Goal: Communication & Community: Answer question/provide support

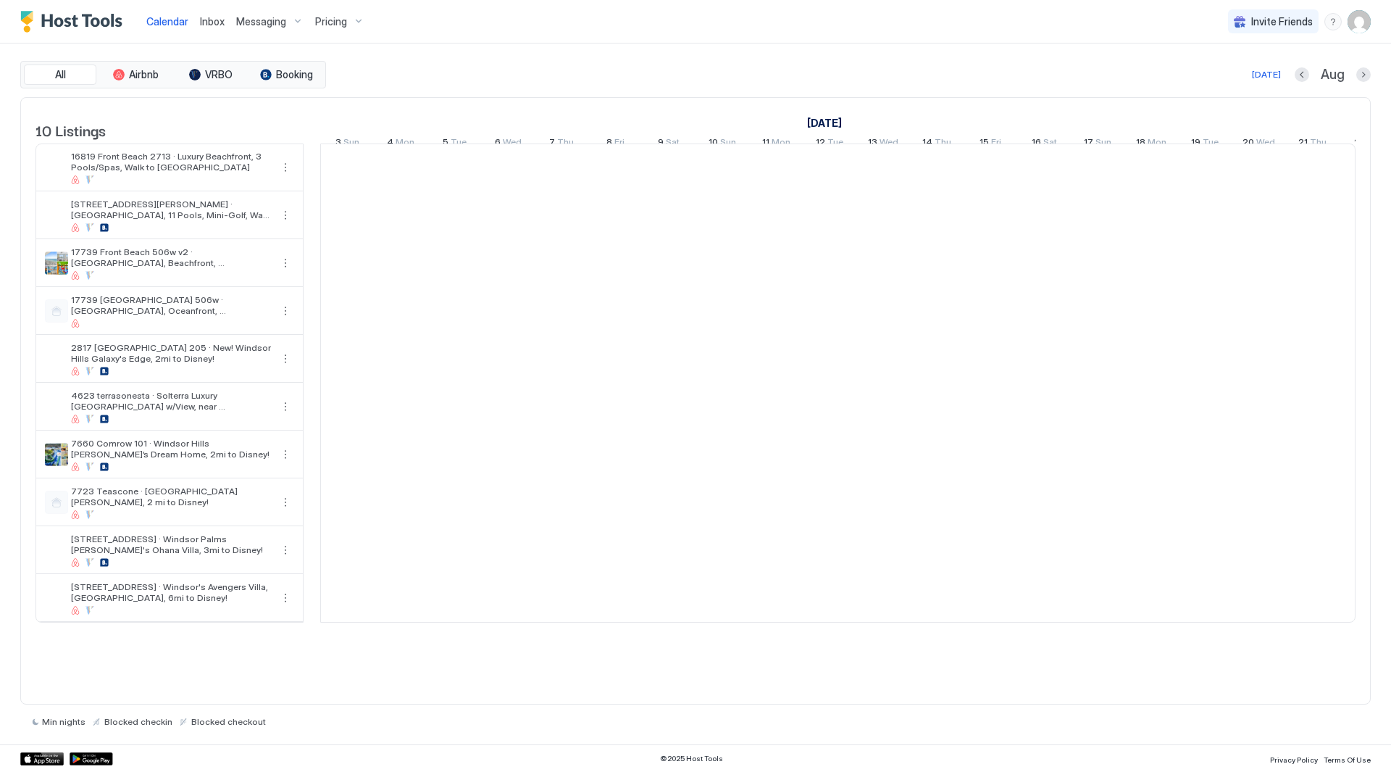
scroll to position [0, 805]
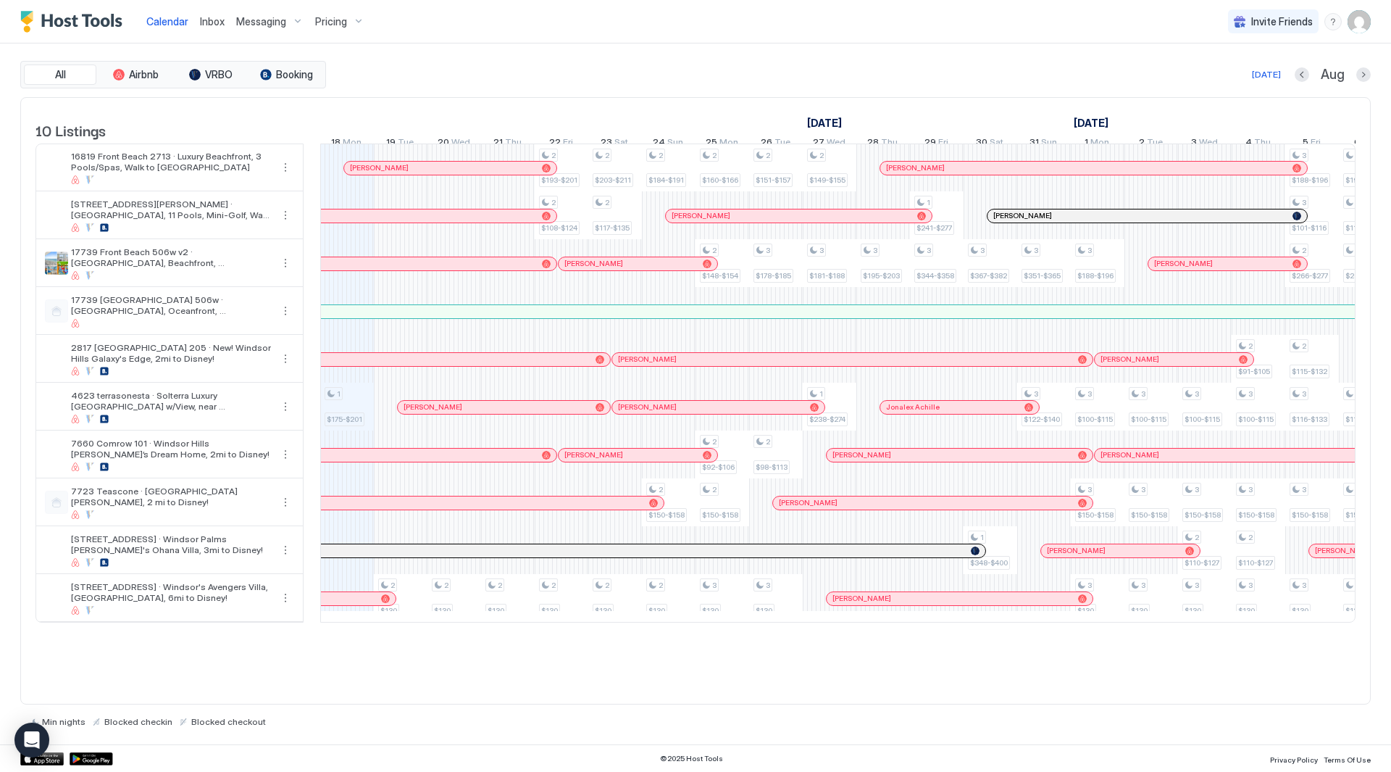
click at [349, 16] on div "Pricing" at bounding box center [339, 21] width 61 height 25
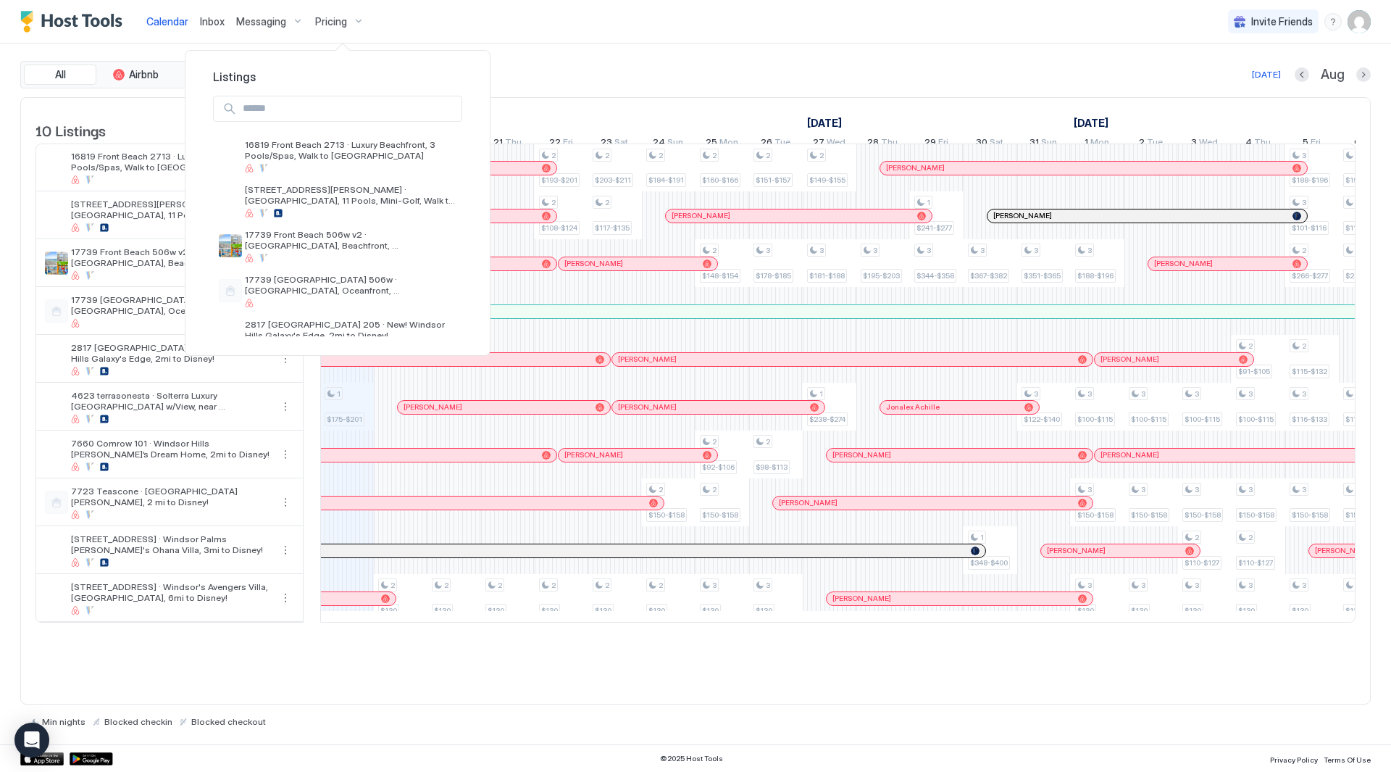
click at [357, 25] on div at bounding box center [695, 386] width 1391 height 772
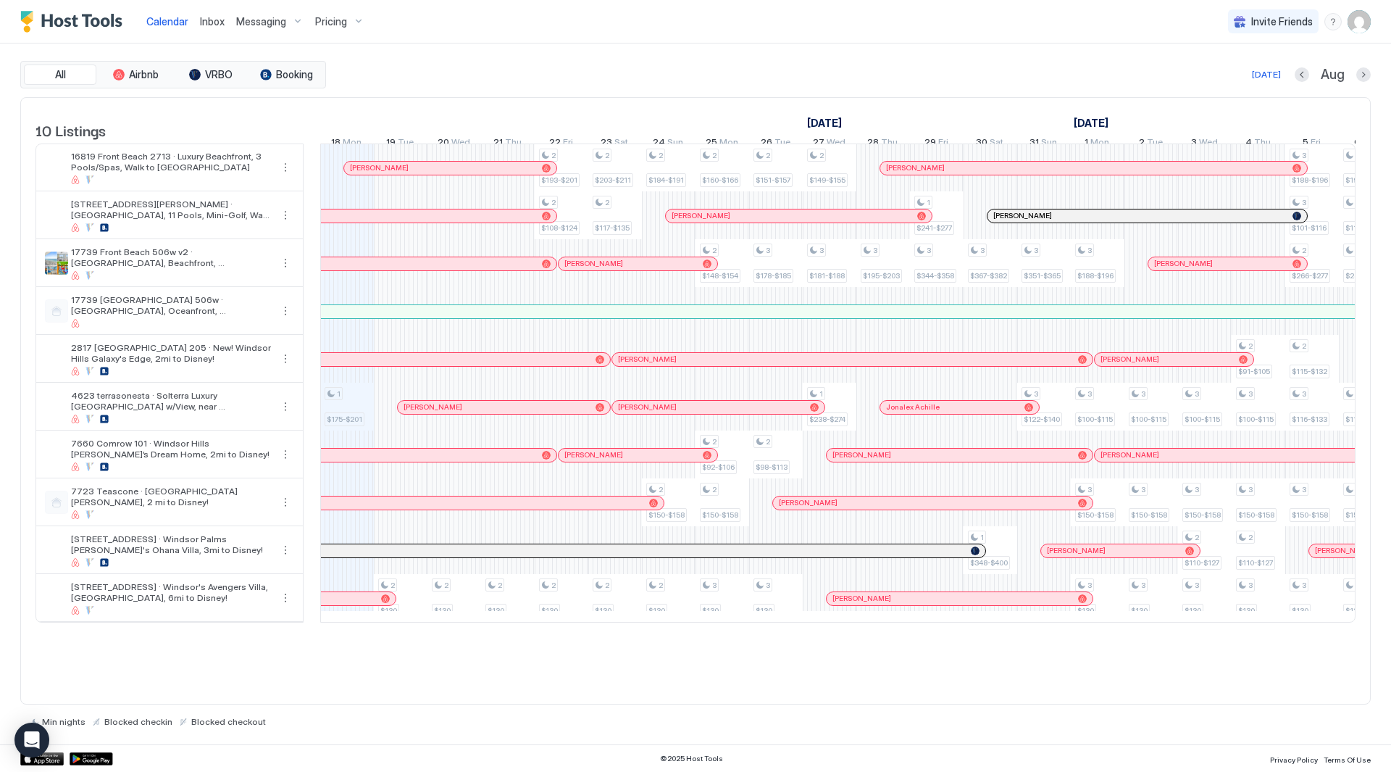
click at [1367, 24] on img "User profile" at bounding box center [1359, 21] width 23 height 23
click at [1310, 86] on div "Settings" at bounding box center [1278, 81] width 184 height 25
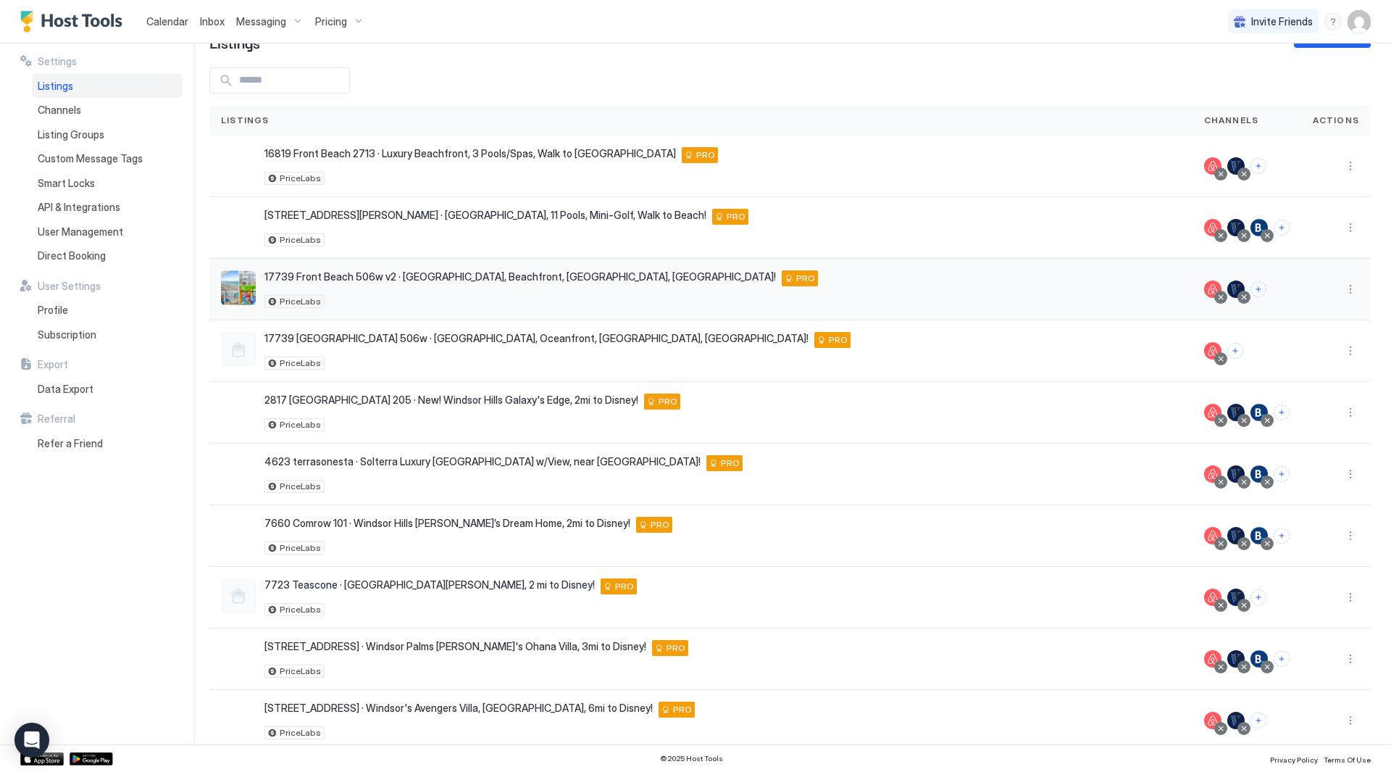
scroll to position [70, 0]
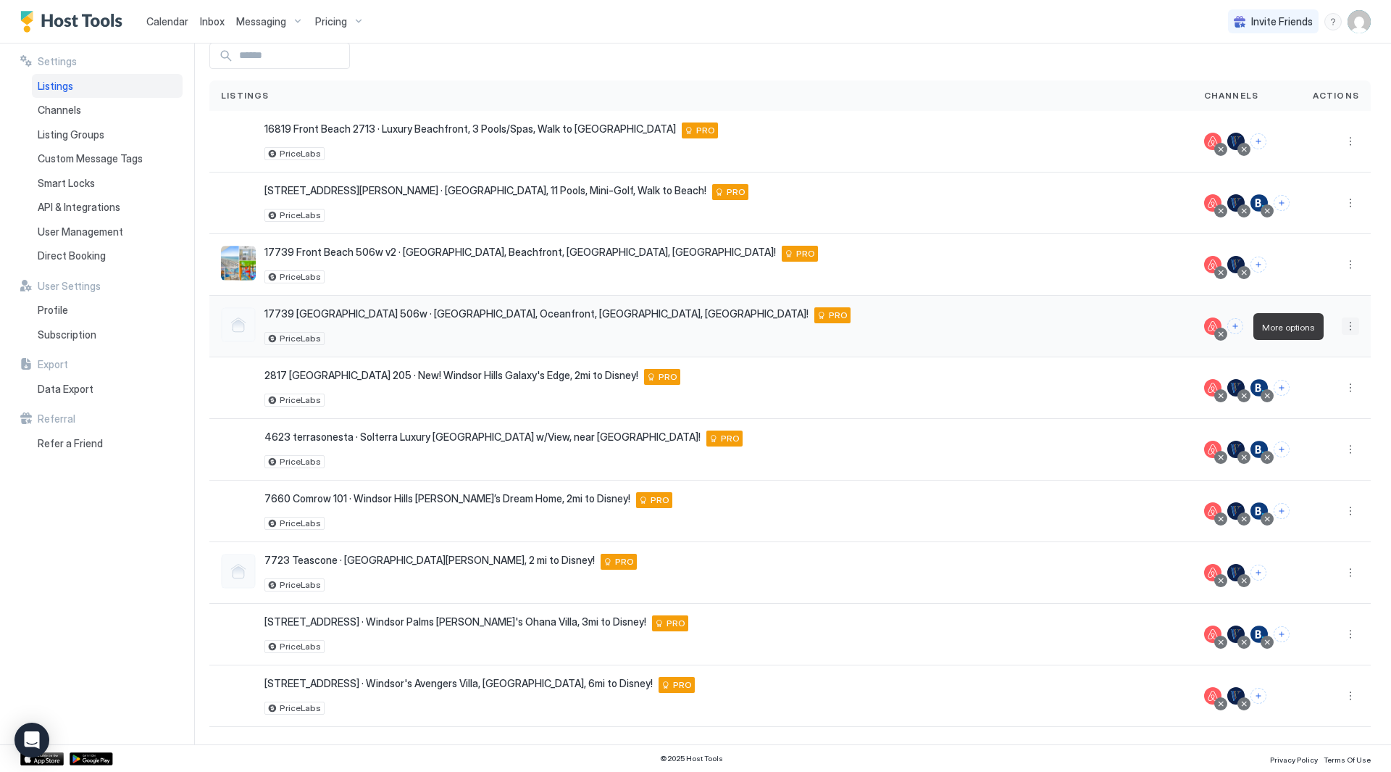
click at [1342, 328] on button "More options" at bounding box center [1350, 325] width 17 height 17
click at [1326, 392] on span "Listing Settings" at bounding box center [1307, 393] width 64 height 11
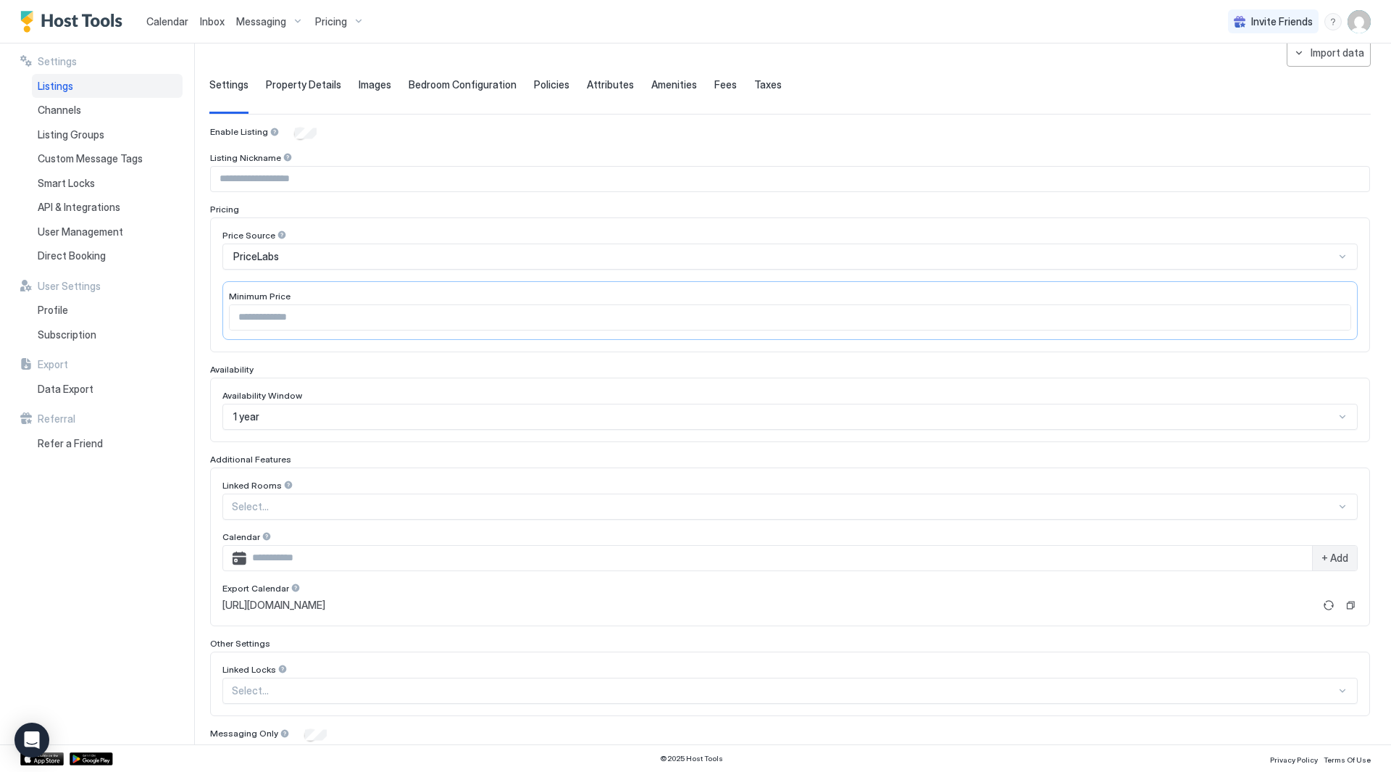
scroll to position [154, 0]
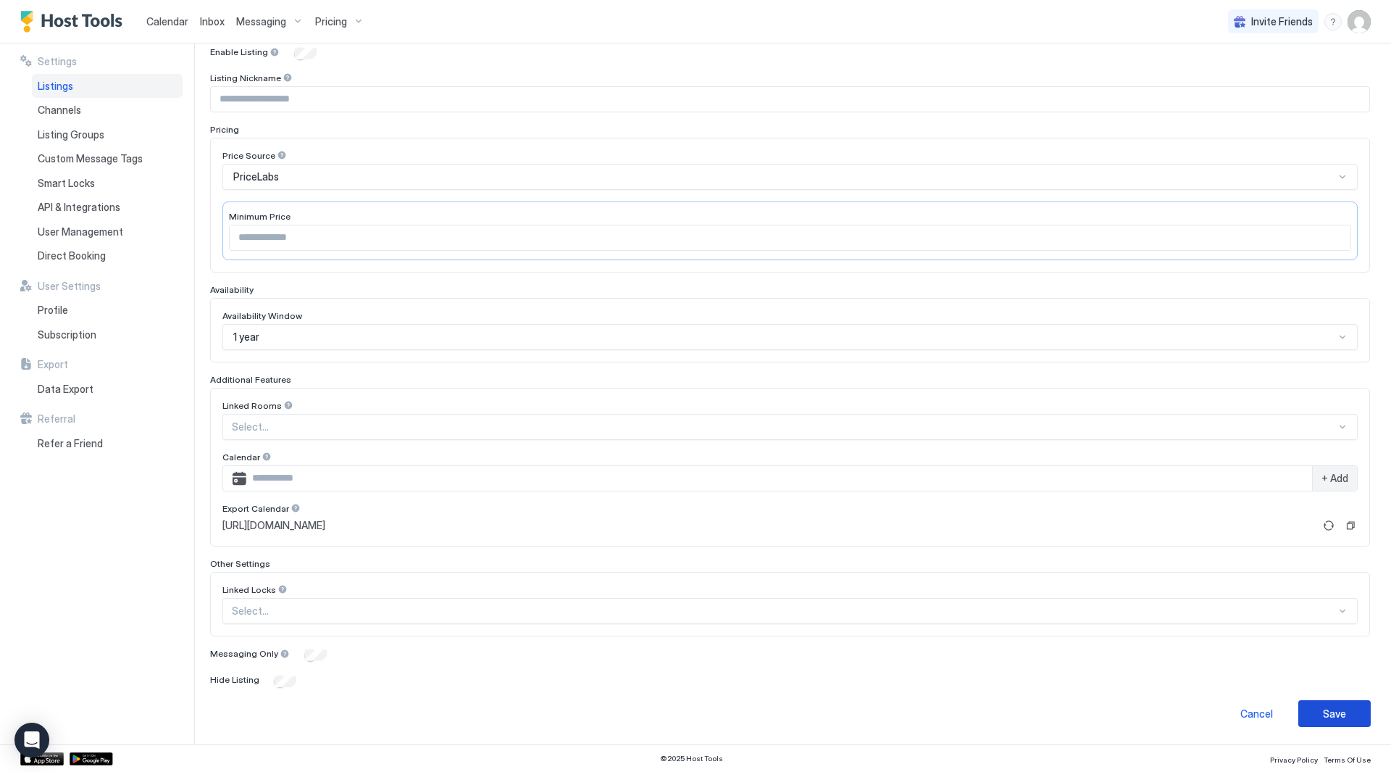
click at [1310, 705] on button "Save" at bounding box center [1335, 713] width 72 height 27
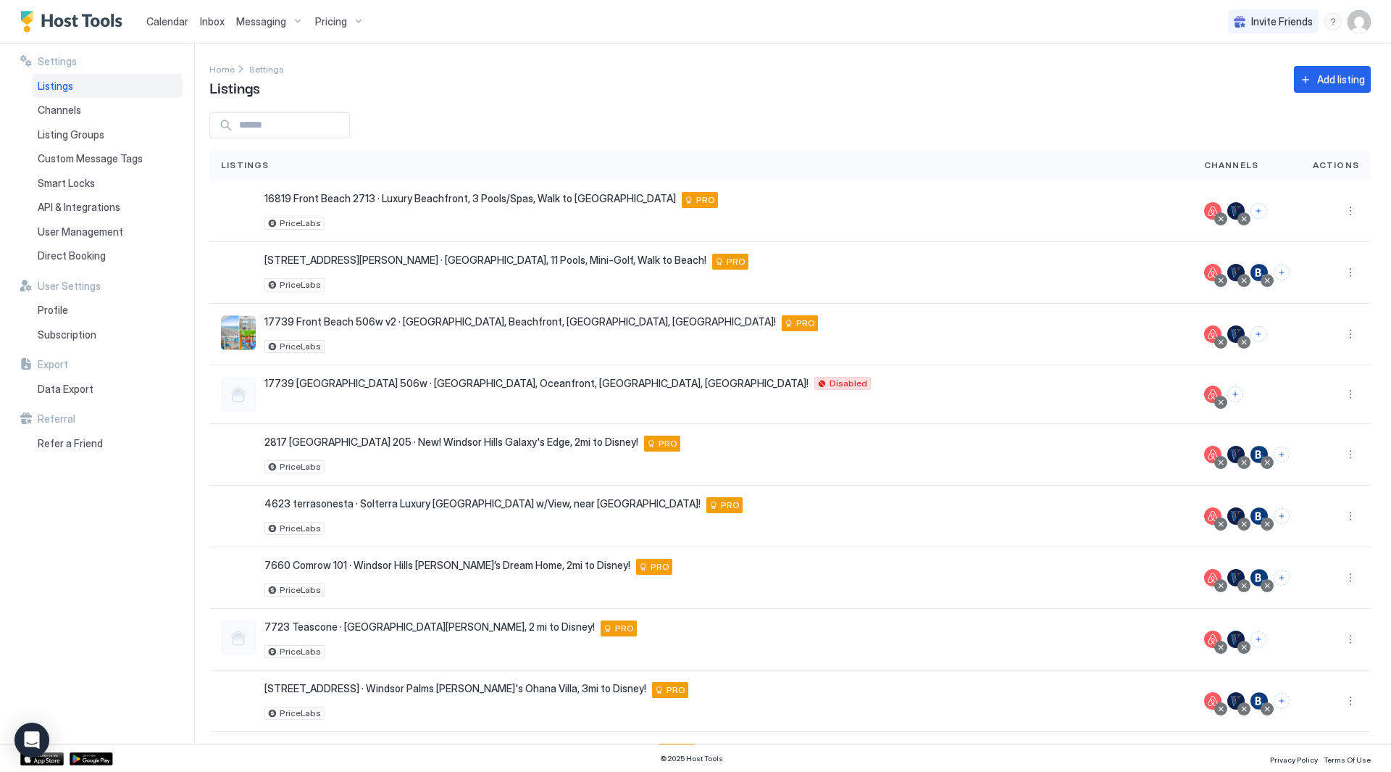
click at [749, 127] on div at bounding box center [790, 125] width 1162 height 26
click at [491, 85] on div "Home Settings Listings Add listing" at bounding box center [790, 79] width 1162 height 37
click at [117, 87] on div "Listings" at bounding box center [107, 86] width 151 height 25
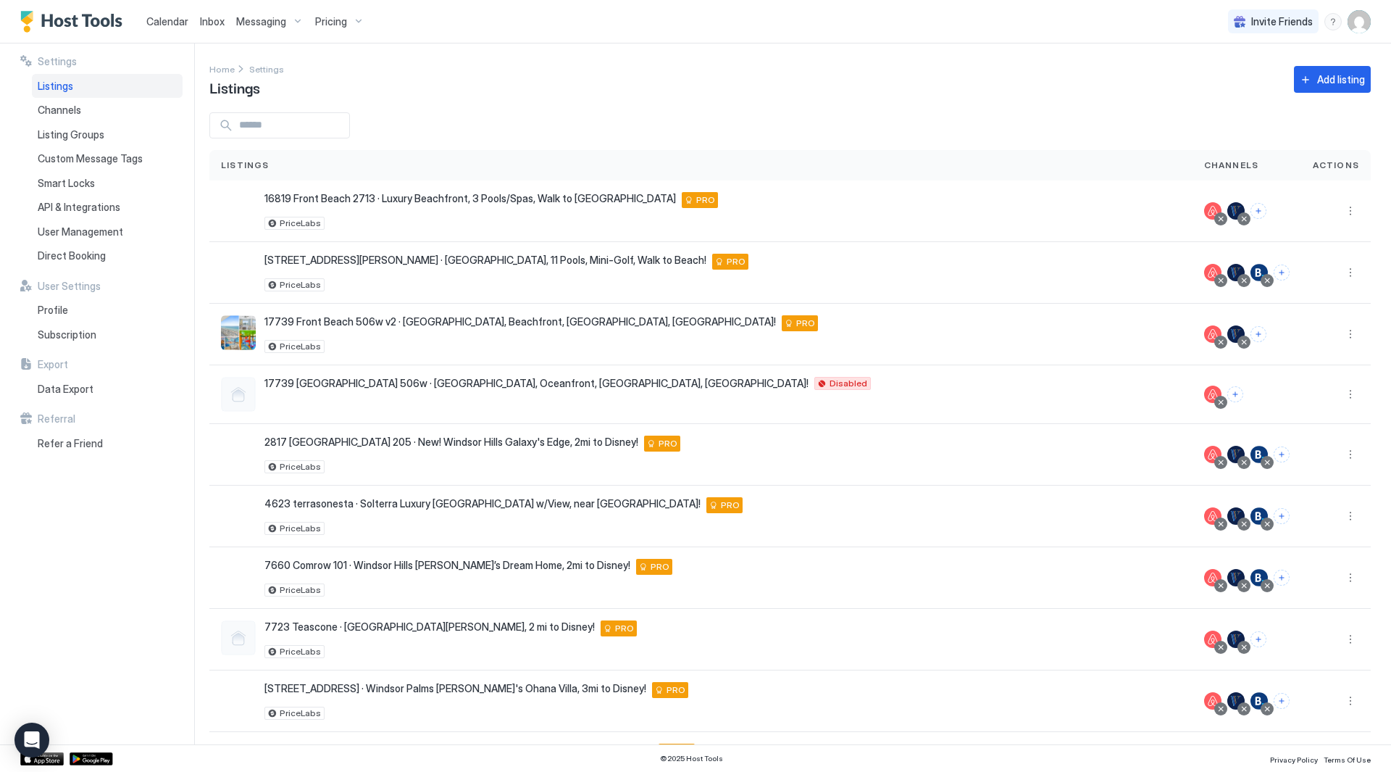
click at [117, 87] on div "Listings" at bounding box center [107, 86] width 151 height 25
click at [858, 104] on div "Settings Home Settings Listings Add listing Listings Channels Actions [STREET_A…" at bounding box center [800, 393] width 1182 height 701
click at [1342, 391] on button "More options" at bounding box center [1350, 394] width 17 height 17
click at [739, 120] on div at bounding box center [695, 386] width 1391 height 772
click at [565, 104] on div "Settings Home Settings Listings Add listing Listings Channels Actions [STREET_A…" at bounding box center [800, 393] width 1182 height 701
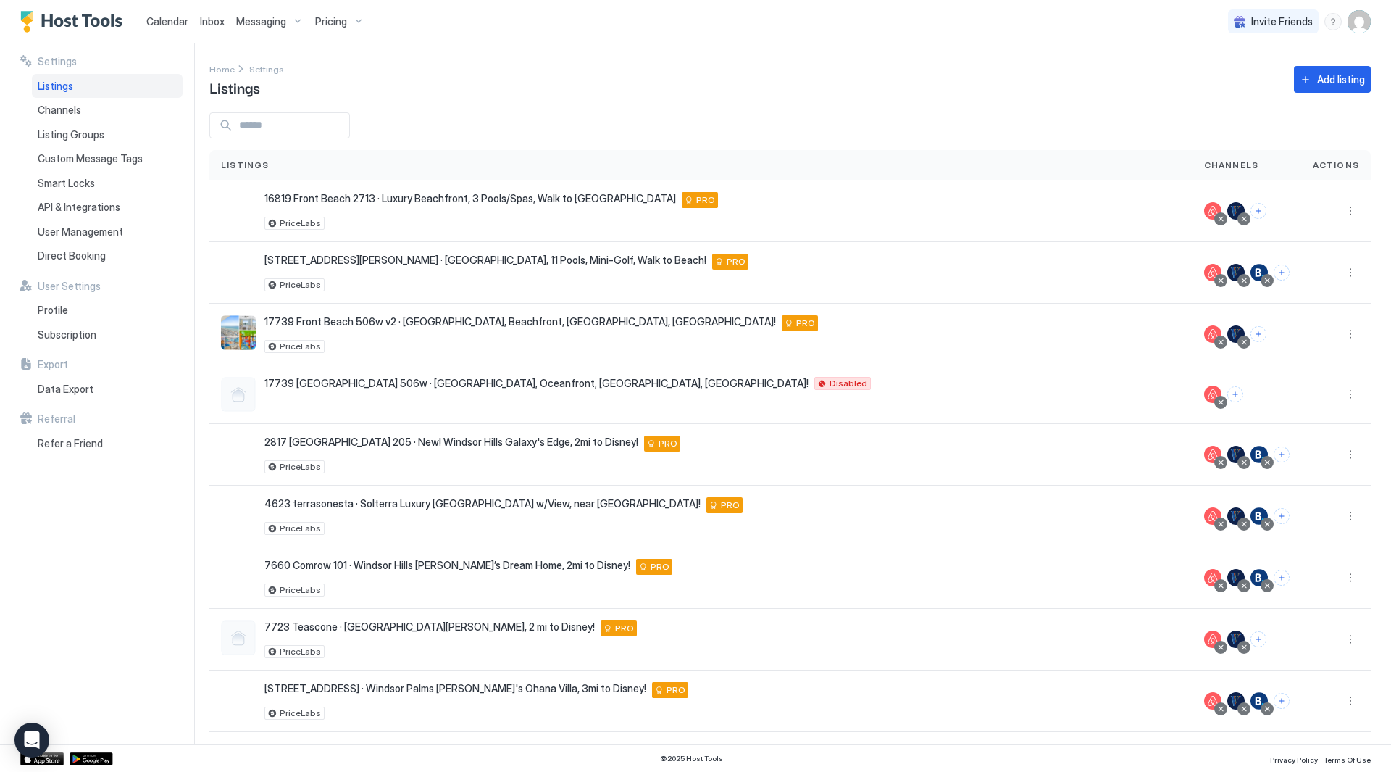
click at [207, 25] on span "Inbox" at bounding box center [212, 21] width 25 height 12
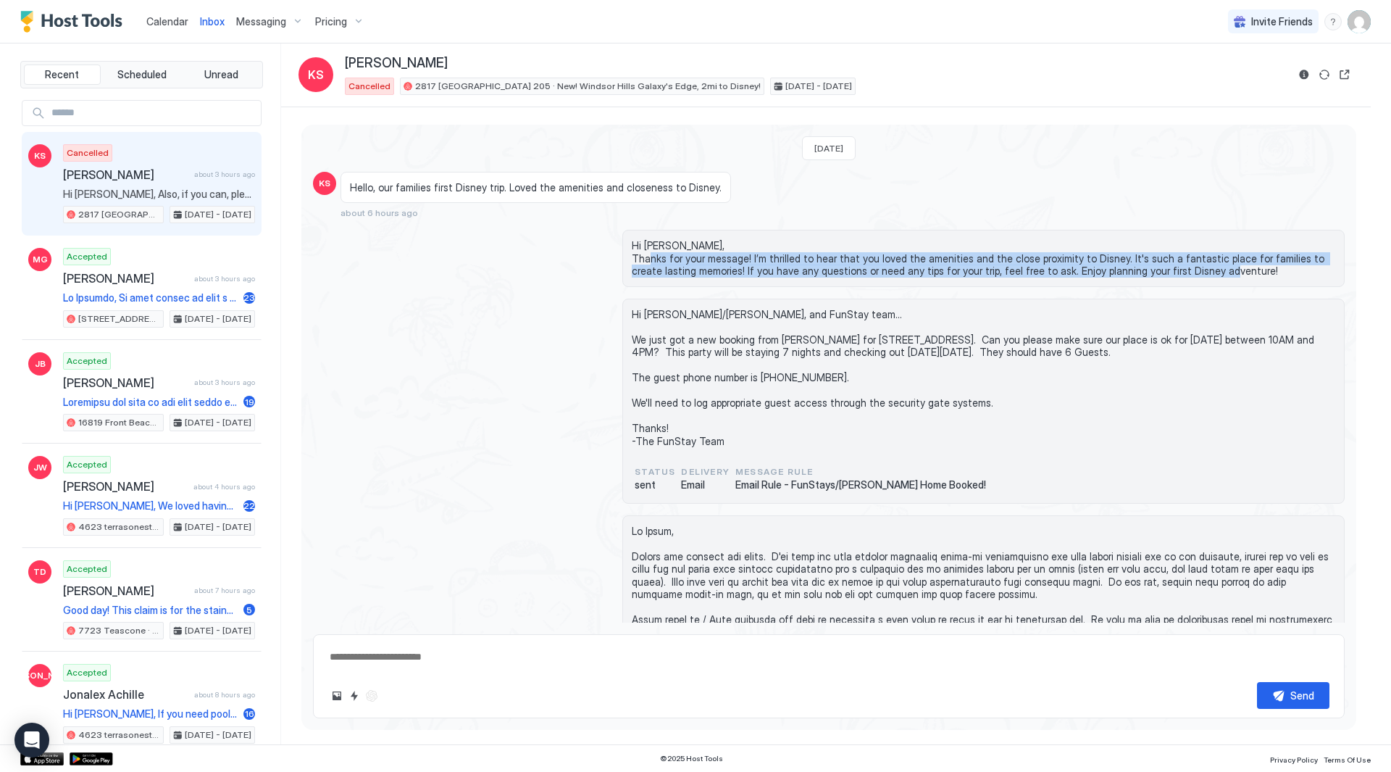
drag, startPoint x: 680, startPoint y: 253, endPoint x: 1217, endPoint y: 272, distance: 538.1
click at [1217, 272] on span "Hi [PERSON_NAME], Thanks for your message! I’m thrilled to hear that you loved …" at bounding box center [984, 258] width 704 height 38
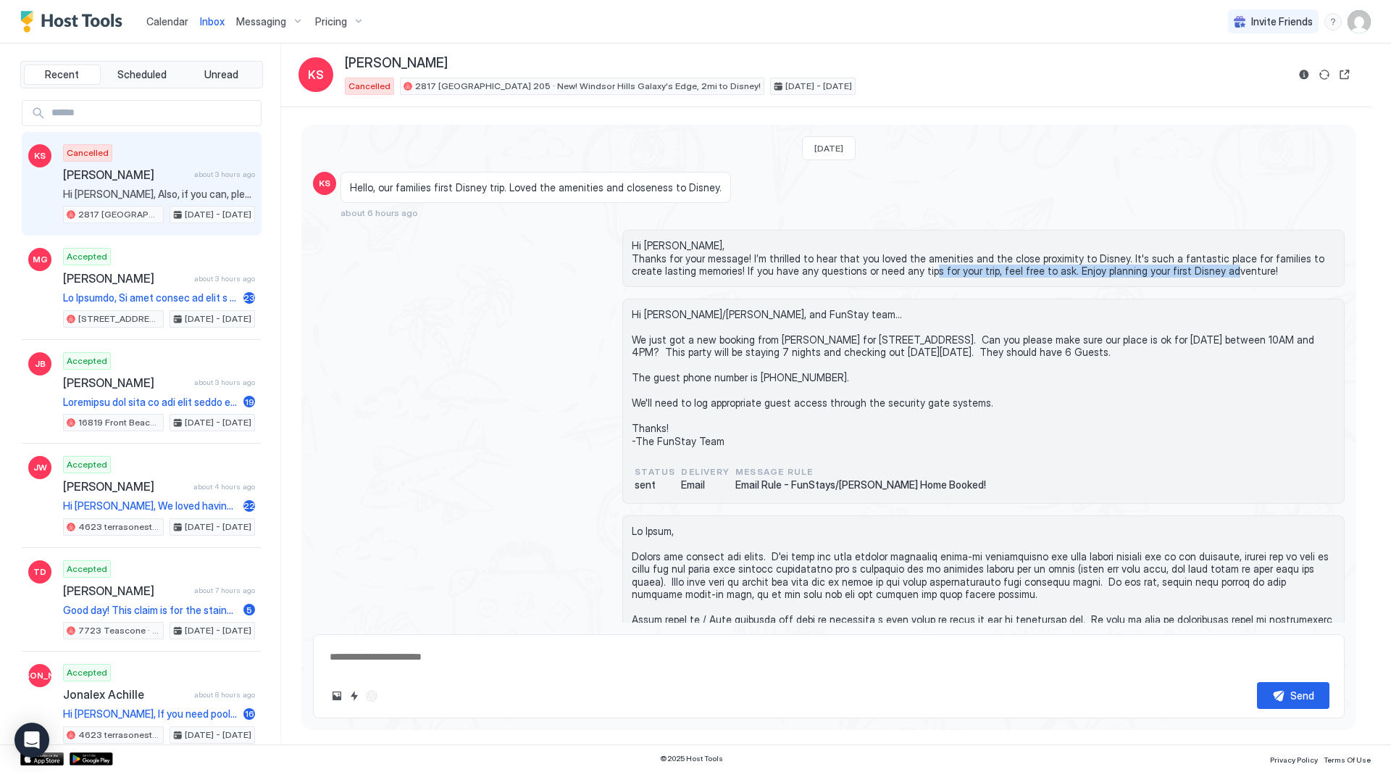
drag, startPoint x: 1107, startPoint y: 270, endPoint x: 911, endPoint y: 268, distance: 195.7
click at [915, 268] on span "Hi [PERSON_NAME], Thanks for your message! I’m thrilled to hear that you loved …" at bounding box center [984, 258] width 704 height 38
click at [911, 268] on span "Hi [PERSON_NAME], Thanks for your message! I’m thrilled to hear that you loved …" at bounding box center [984, 258] width 704 height 38
type textarea "*"
click at [189, 22] on div "Calendar" at bounding box center [168, 21] width 54 height 27
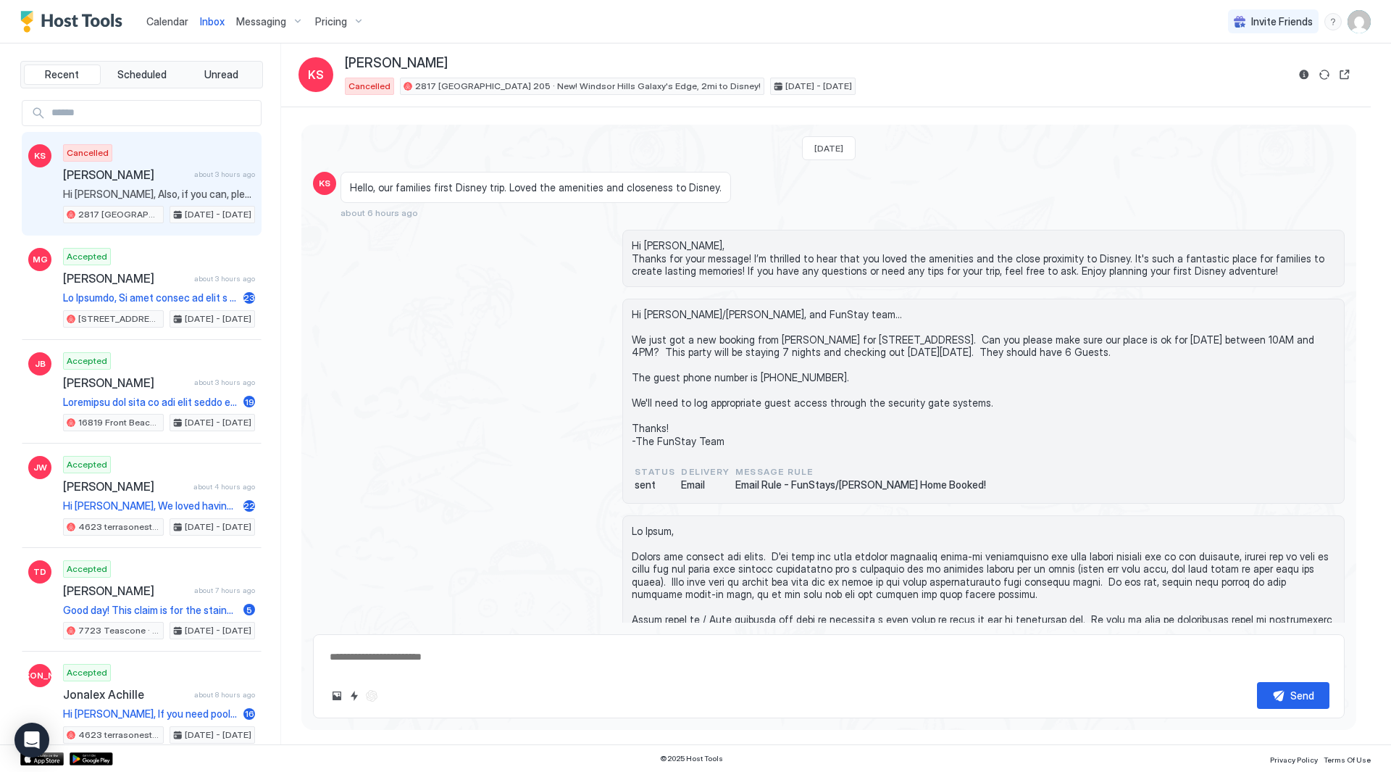
click at [180, 22] on span "Calendar" at bounding box center [167, 21] width 42 height 12
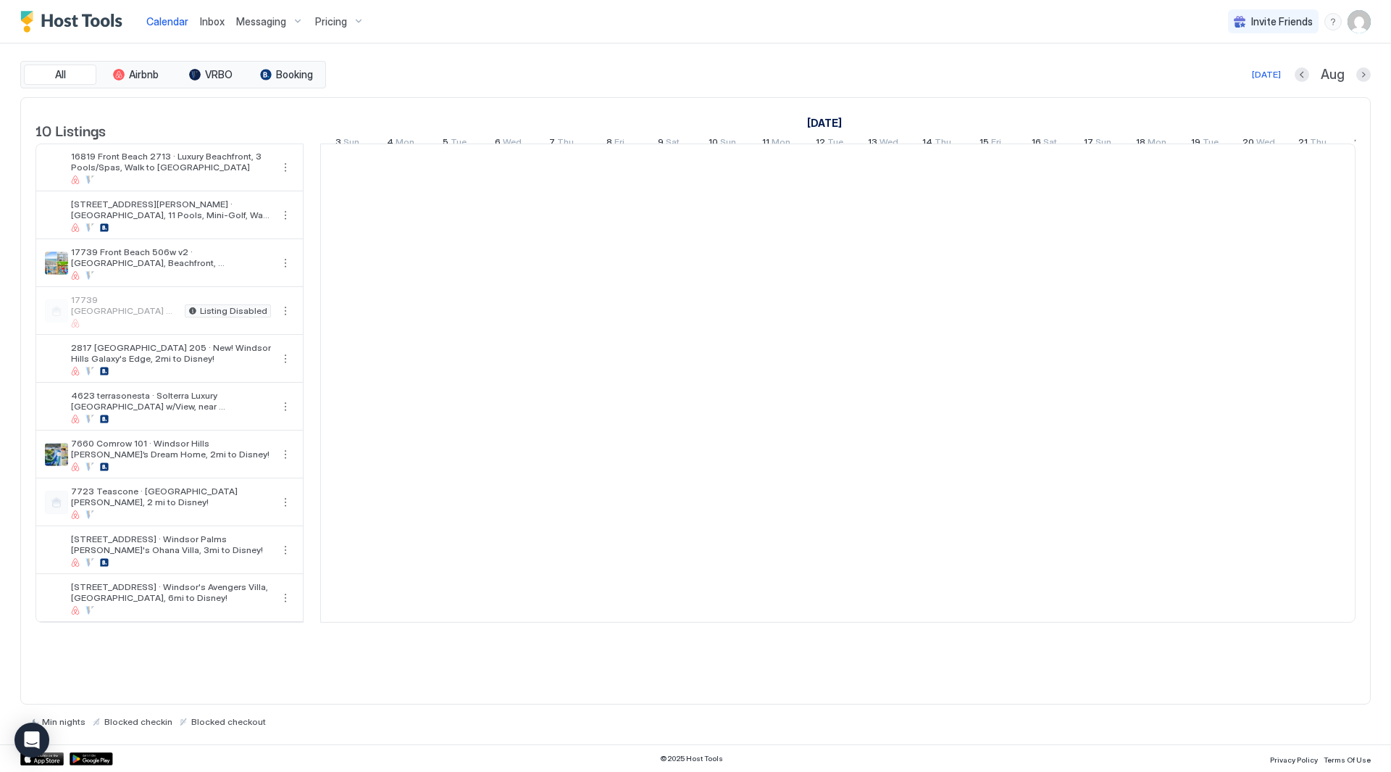
scroll to position [0, 805]
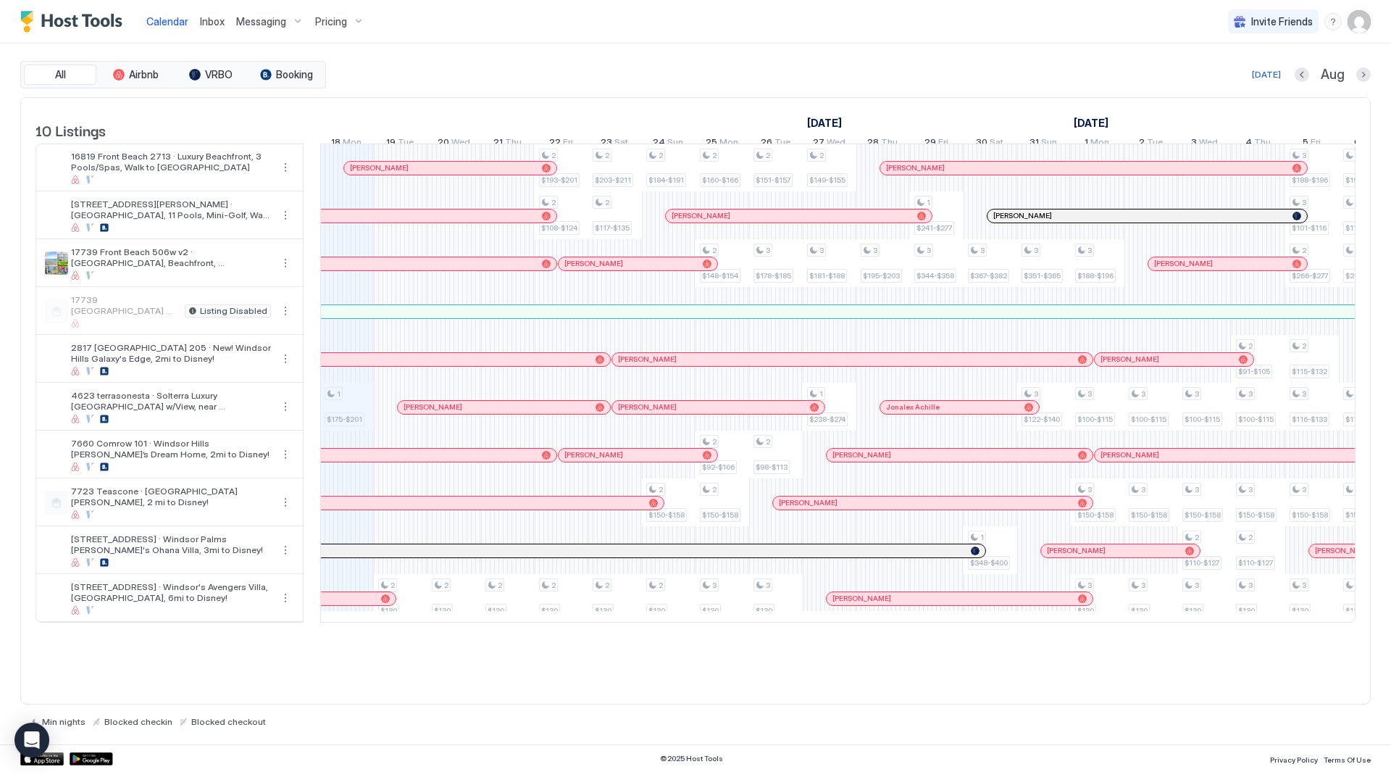
click at [826, 57] on div "All Airbnb VRBO Booking [DATE] [DATE] Listings [DATE] [DATE] 3 Sun 4 Mon 5 Tue …" at bounding box center [695, 393] width 1351 height 701
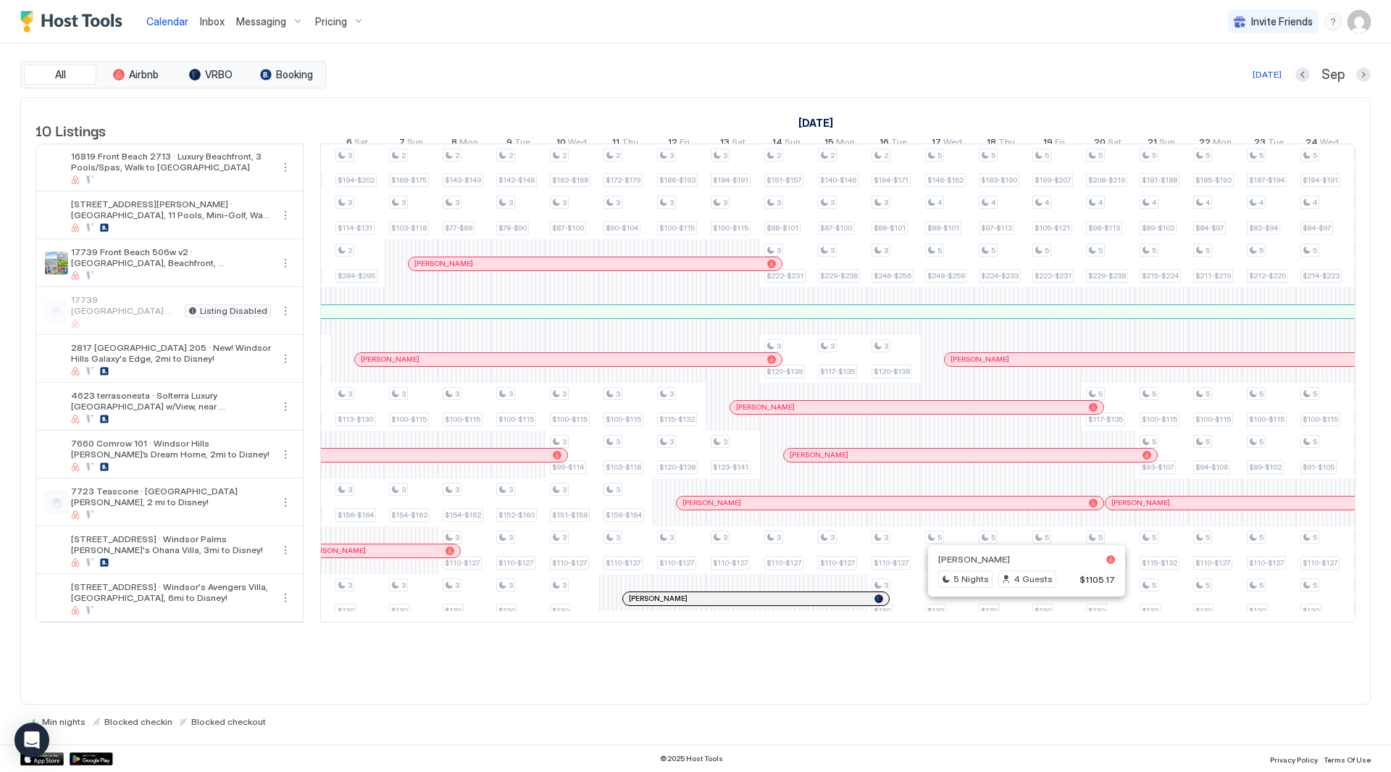
scroll to position [0, 1692]
